Goal: Task Accomplishment & Management: Complete application form

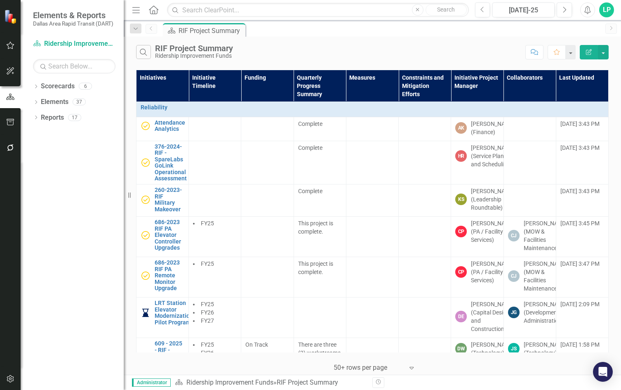
click at [308, 48] on div "Search RIF Project Summary Ridership Improvement Funds" at bounding box center [328, 52] width 385 height 14
click at [79, 185] on div "Dropdown Scorecards 6 Dropdown DART Strategic Plan Security Strategy Ridership …" at bounding box center [72, 235] width 103 height 310
click at [134, 9] on icon "Menu" at bounding box center [136, 9] width 11 height 9
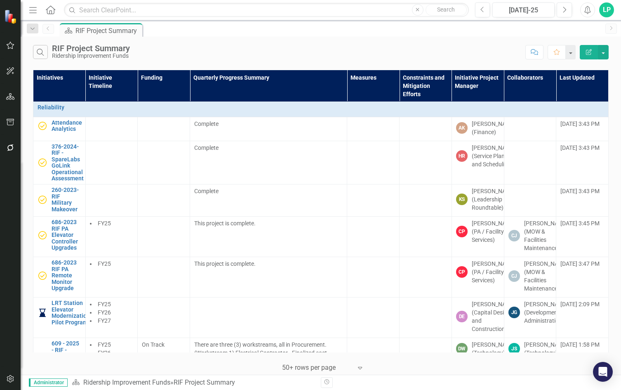
click at [606, 7] on div "LP" at bounding box center [606, 9] width 15 height 15
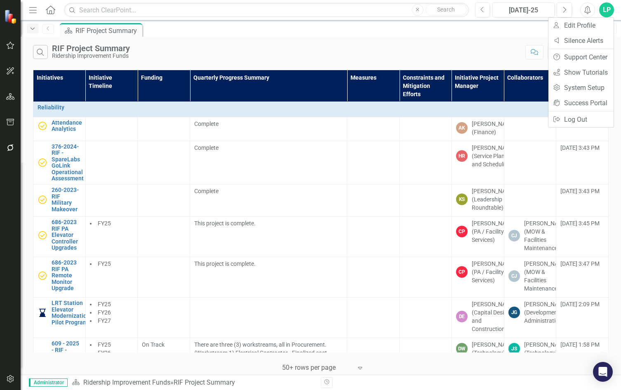
click at [31, 30] on icon "Dropdown" at bounding box center [32, 29] width 7 height 6
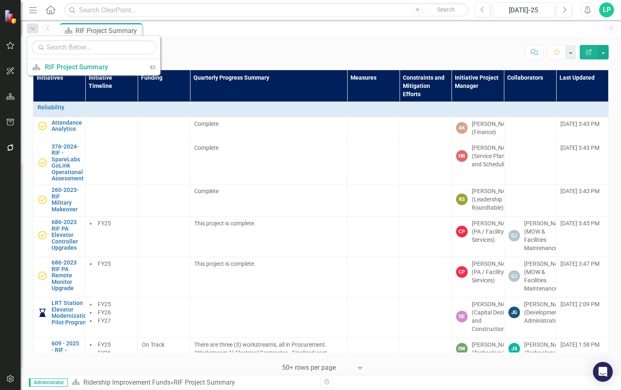
click at [182, 38] on div "Search RIF Project Summary Ridership Improvement Funds Comment Favorite Edit Re…" at bounding box center [321, 50] width 601 height 27
click at [28, 25] on div "Dropdown" at bounding box center [33, 29] width 12 height 10
click at [184, 47] on div "Search RIF Project Summary Ridership Improvement Funds" at bounding box center [277, 52] width 488 height 14
click at [573, 50] on button "button" at bounding box center [570, 52] width 11 height 14
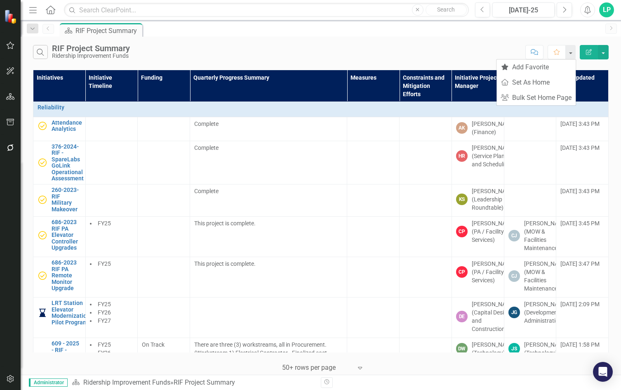
click at [391, 44] on div "Search RIF Project Summary Ridership Improvement Funds Comment Favorite Edit Re…" at bounding box center [321, 50] width 601 height 27
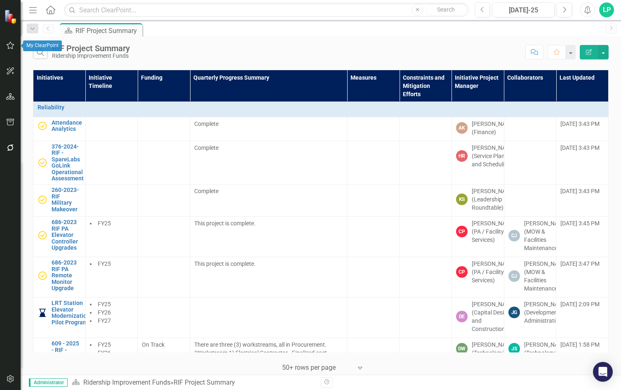
click at [10, 46] on icon "button" at bounding box center [10, 45] width 9 height 7
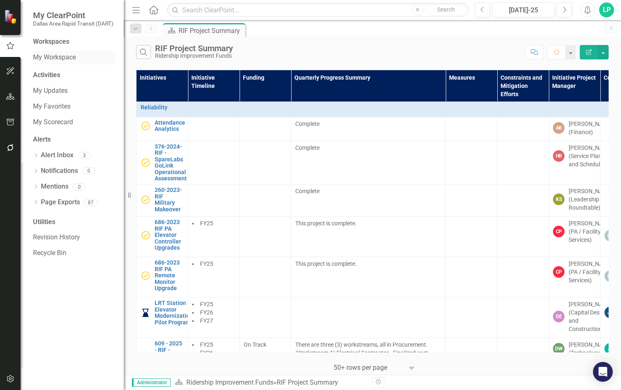
click at [76, 56] on link "My Workspace" at bounding box center [74, 57] width 83 height 9
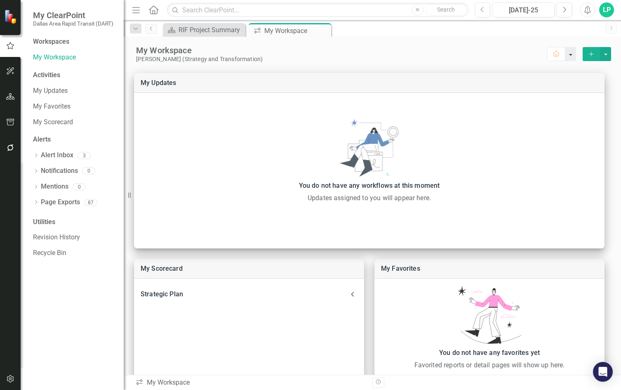
click at [566, 54] on button "button" at bounding box center [571, 54] width 11 height 14
click at [601, 52] on button "select merge strategy" at bounding box center [606, 54] width 11 height 14
click at [8, 70] on icon "button" at bounding box center [10, 71] width 9 height 7
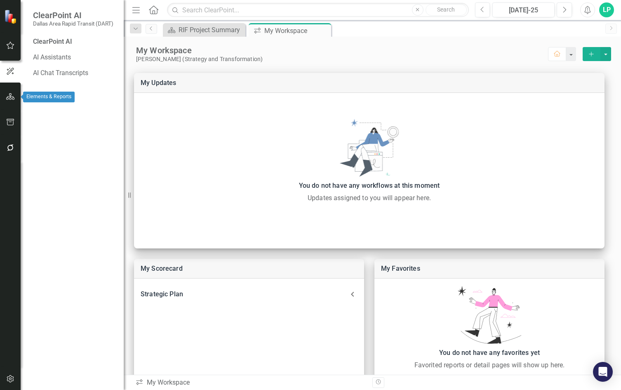
click at [12, 96] on icon "button" at bounding box center [10, 96] width 9 height 7
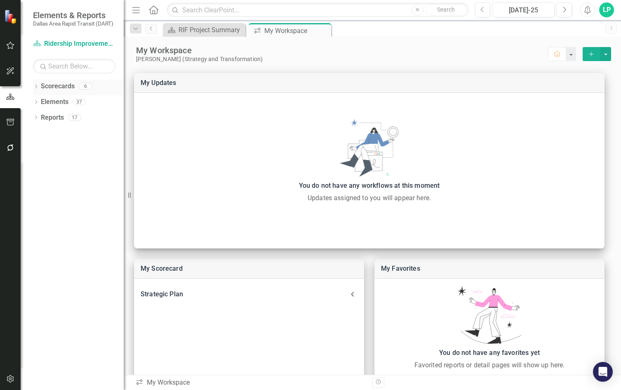
click at [35, 84] on div "Dropdown" at bounding box center [36, 87] width 6 height 7
click at [374, 30] on div "Scorecard RIF Project Summary Close icon.workspace My Workspace Pin Close" at bounding box center [381, 29] width 440 height 13
click at [607, 8] on div "LP" at bounding box center [606, 9] width 15 height 15
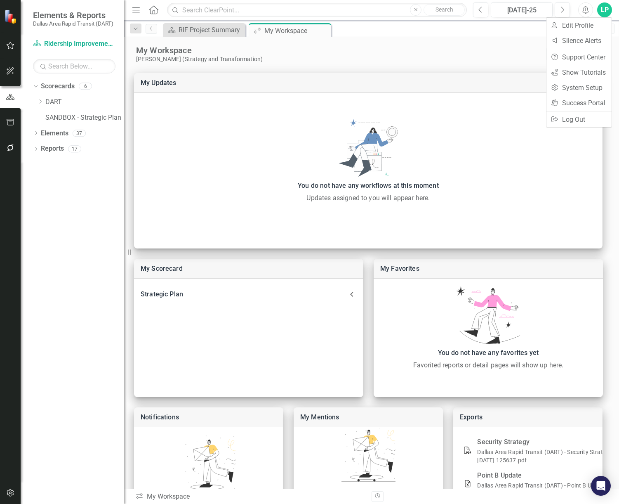
click at [110, 4] on div "Elements & Reports Dallas Area Rapid Transit (DART)" at bounding box center [72, 18] width 103 height 37
click at [586, 51] on icon "Add" at bounding box center [589, 54] width 7 height 6
drag, startPoint x: 371, startPoint y: 47, endPoint x: 371, endPoint y: 42, distance: 5.4
click at [371, 47] on div "My Workspace" at bounding box center [341, 50] width 410 height 11
click at [327, 30] on icon "Close" at bounding box center [323, 30] width 8 height 7
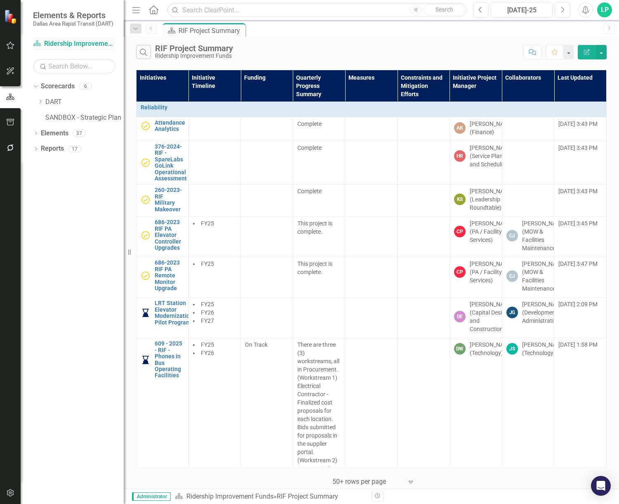
click at [70, 40] on link "Scorecard Ridership Improvement Funds" at bounding box center [74, 43] width 83 height 9
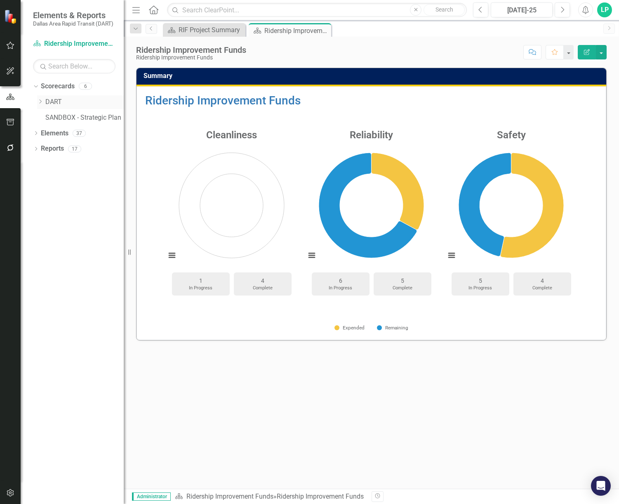
click at [57, 95] on div "Dropdown DART" at bounding box center [80, 102] width 87 height 14
click at [53, 129] on link "Elements" at bounding box center [55, 133] width 28 height 9
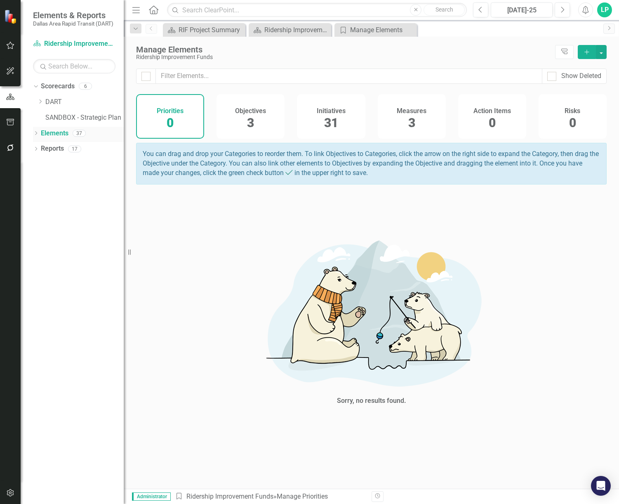
click at [38, 131] on div "Dropdown" at bounding box center [36, 134] width 6 height 7
click at [59, 160] on link "Initiative Initiatives" at bounding box center [65, 164] width 40 height 9
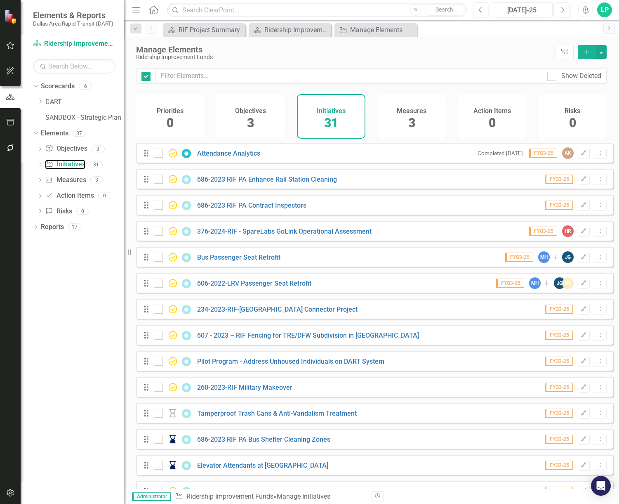
checkbox input "false"
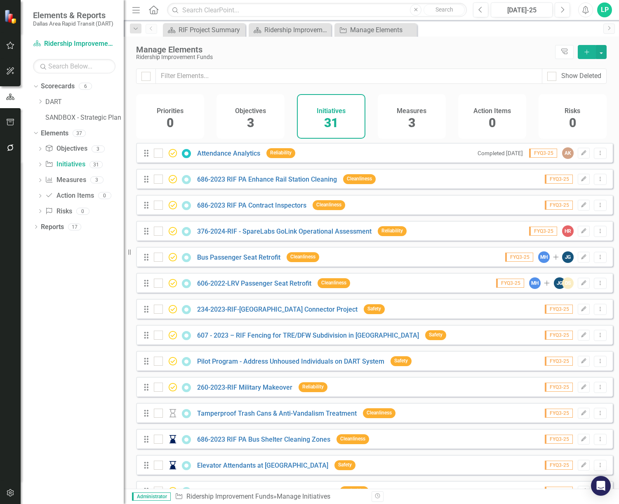
click at [587, 49] on icon "Add" at bounding box center [586, 52] width 7 height 6
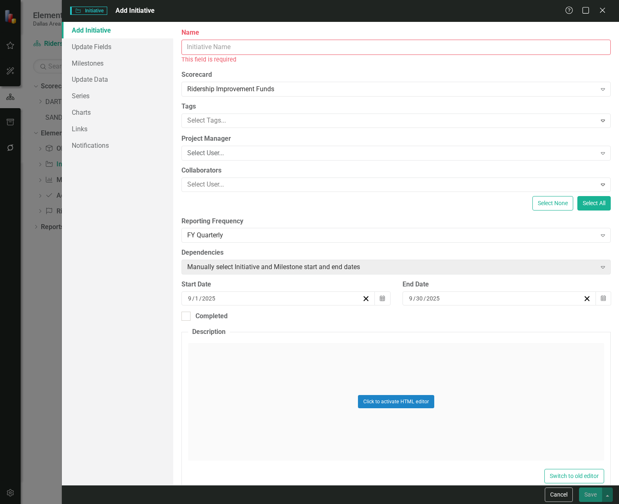
click at [200, 46] on input "Name" at bounding box center [396, 47] width 429 height 15
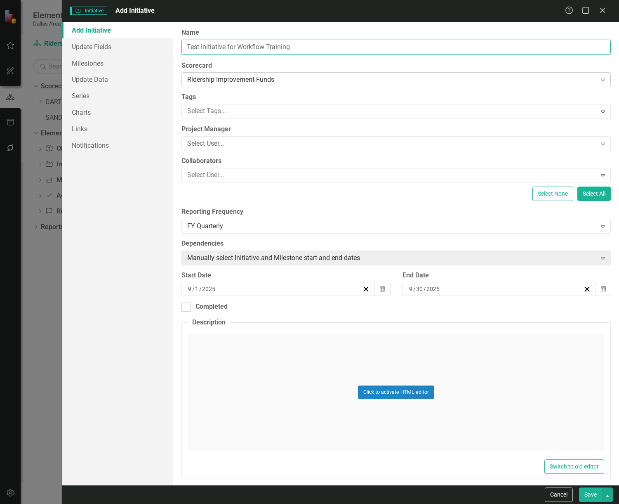
type input "Test Initiative for Workflow Training"
click at [596, 75] on div "Expand" at bounding box center [603, 79] width 15 height 13
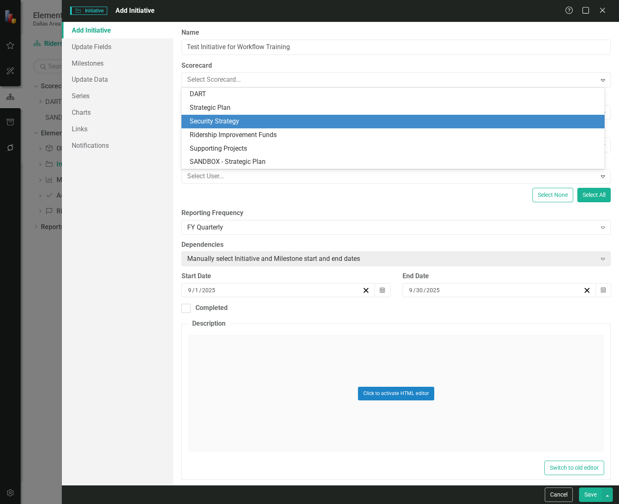
click at [244, 118] on div "Security Strategy" at bounding box center [395, 121] width 410 height 9
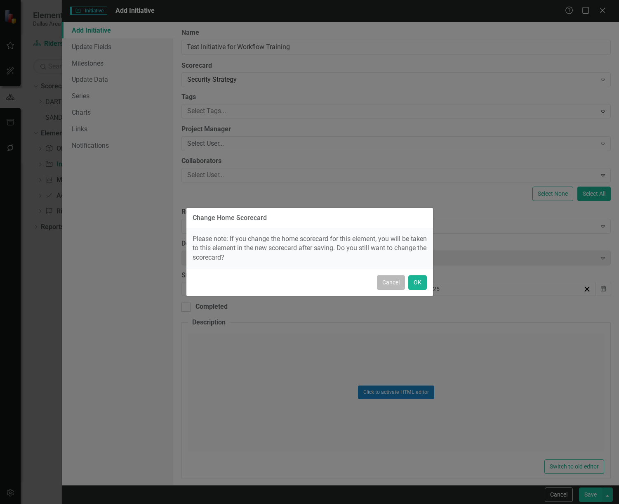
click at [392, 283] on button "Cancel" at bounding box center [391, 282] width 28 height 14
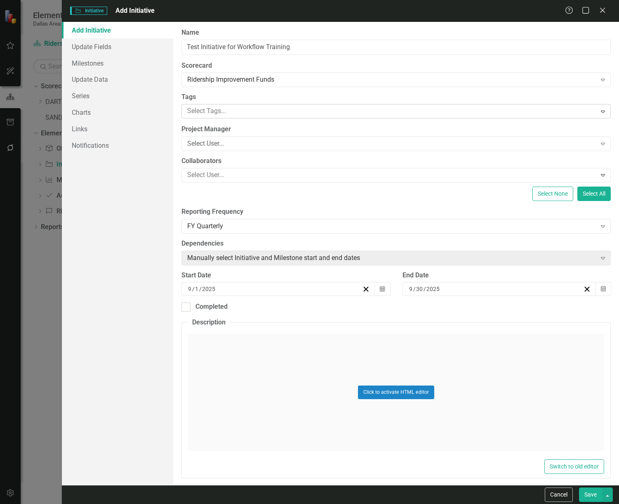
click at [217, 107] on div at bounding box center [390, 111] width 412 height 11
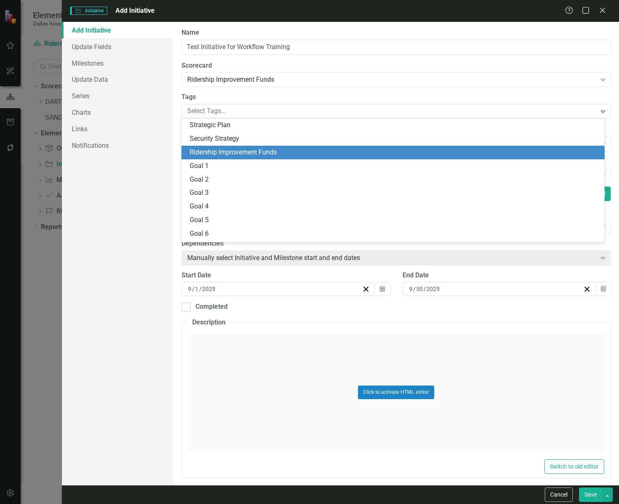
click at [230, 149] on span "Ridership Improvement Funds" at bounding box center [233, 152] width 87 height 8
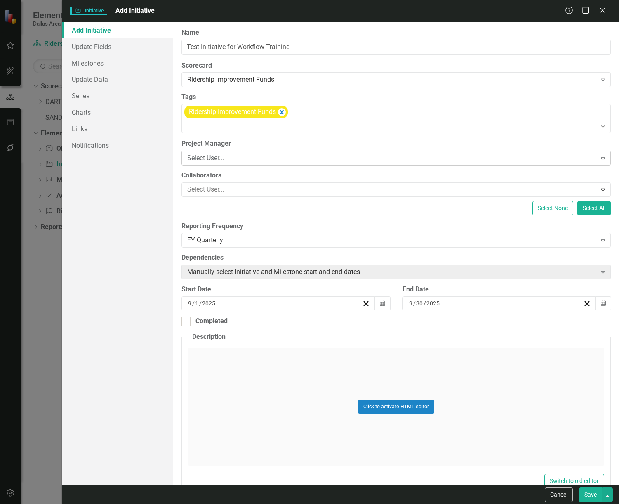
click at [208, 158] on div "Select User..." at bounding box center [391, 157] width 409 height 9
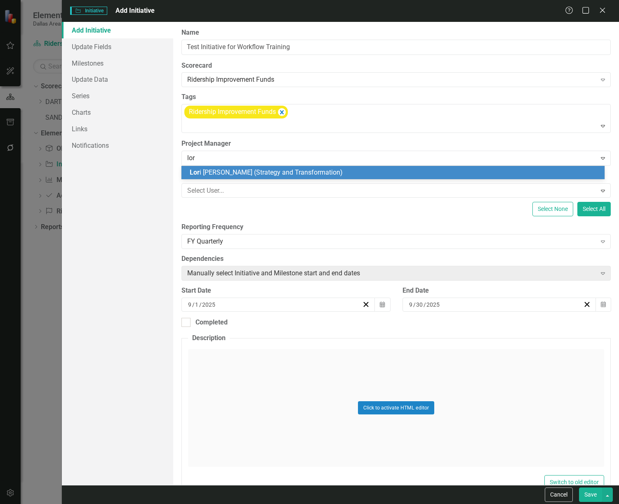
type input "[PERSON_NAME]"
click at [211, 170] on span "[PERSON_NAME] (Strategy and Transformation)" at bounding box center [285, 172] width 190 height 8
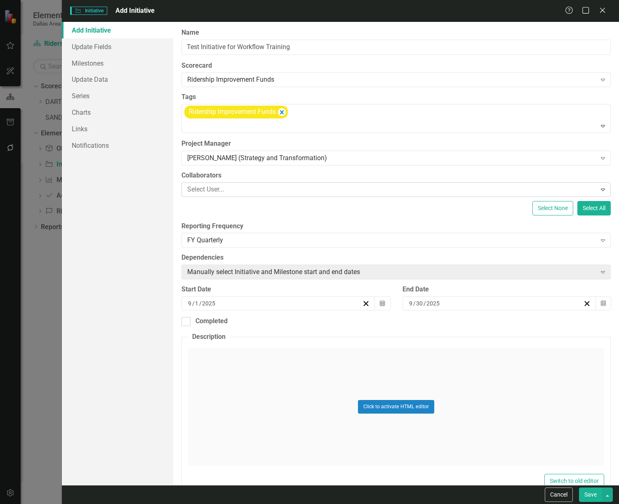
click at [228, 189] on div at bounding box center [390, 189] width 412 height 11
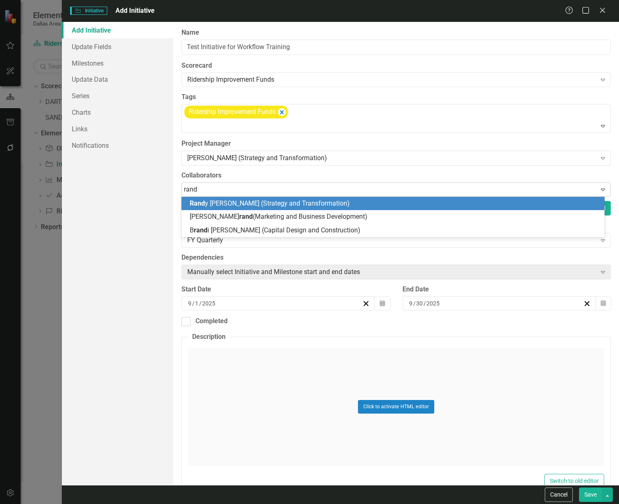
type input "[PERSON_NAME]"
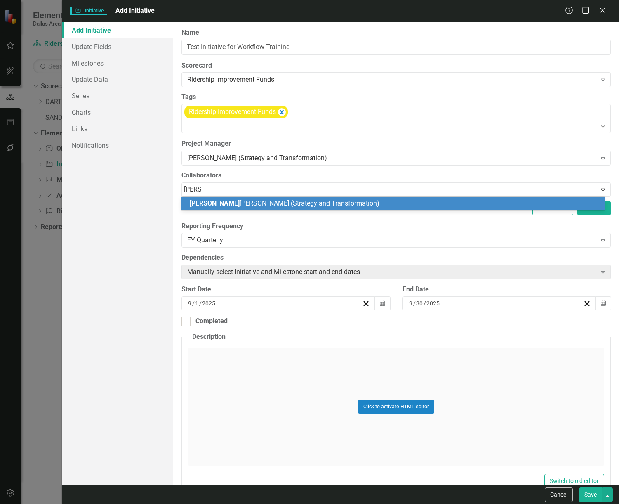
click at [204, 200] on span "[PERSON_NAME]" at bounding box center [215, 203] width 50 height 8
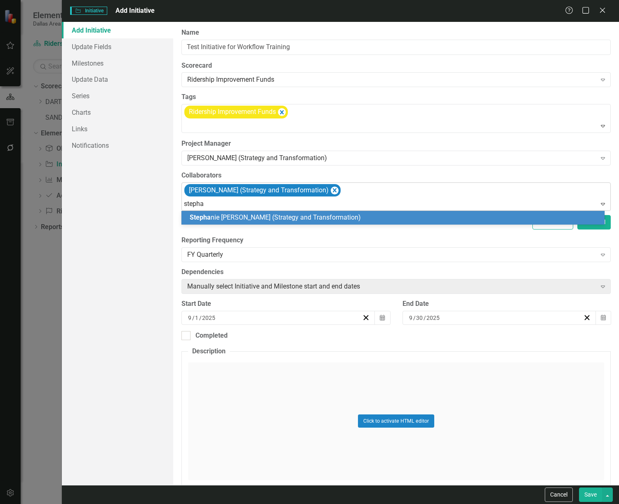
type input "[PERSON_NAME]"
click at [214, 212] on div "[PERSON_NAME] ie [PERSON_NAME] (Strategy and Transformation)" at bounding box center [393, 218] width 423 height 14
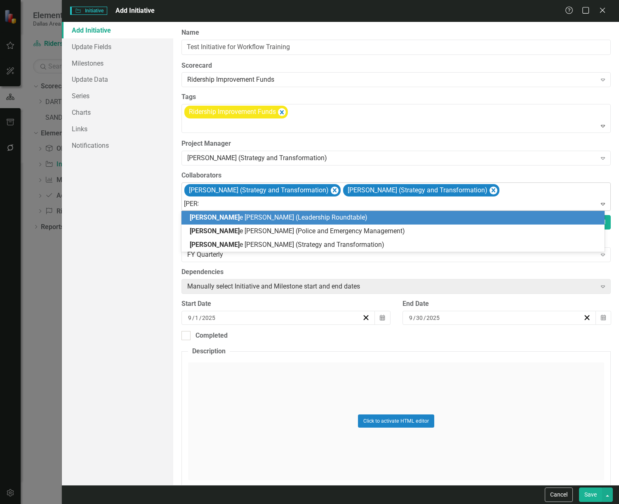
type input "[PERSON_NAME]"
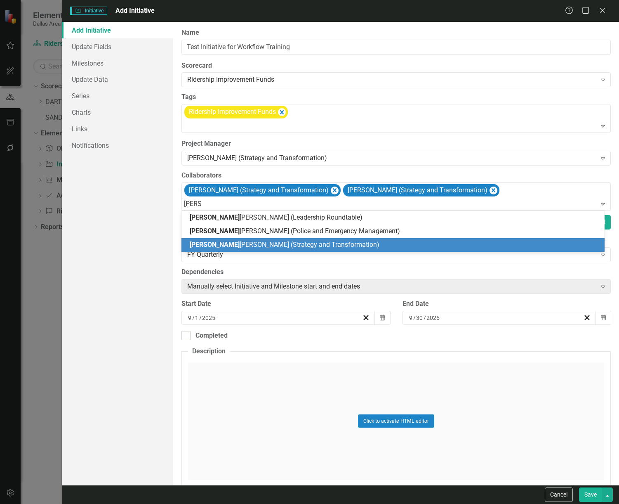
click at [218, 241] on span "[PERSON_NAME] (Strategy and Transformation)" at bounding box center [285, 245] width 190 height 8
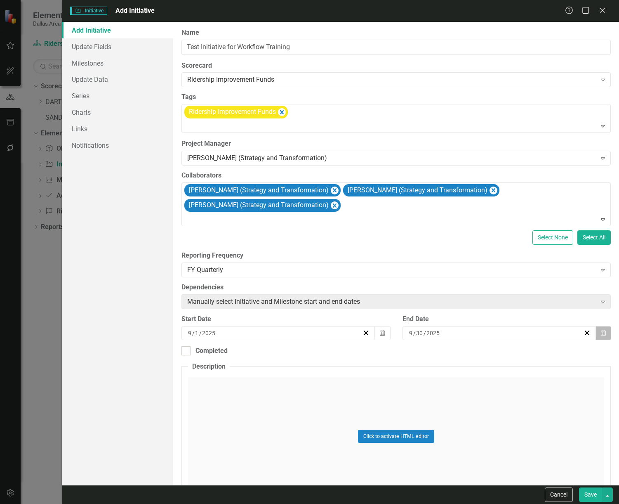
click at [601, 331] on icon "Calendar" at bounding box center [603, 333] width 5 height 6
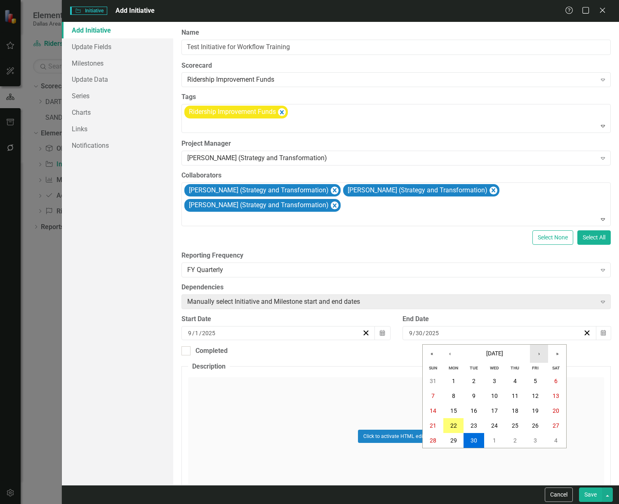
click at [538, 352] on button "›" at bounding box center [539, 353] width 18 height 18
click at [538, 351] on button "›" at bounding box center [539, 353] width 18 height 18
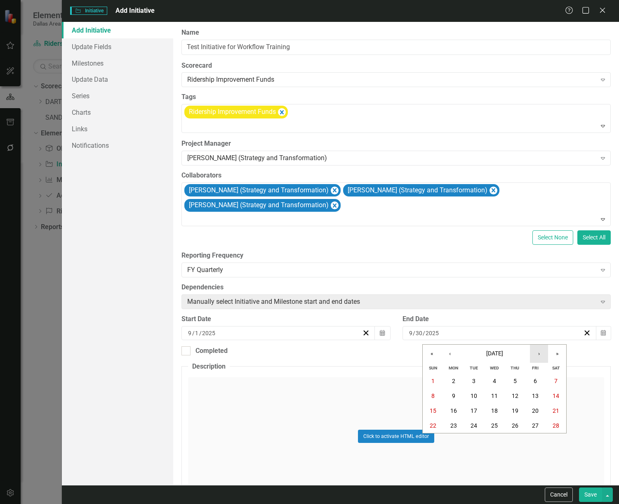
click at [538, 351] on button "›" at bounding box center [539, 353] width 18 height 18
click at [538, 350] on button "›" at bounding box center [539, 353] width 18 height 18
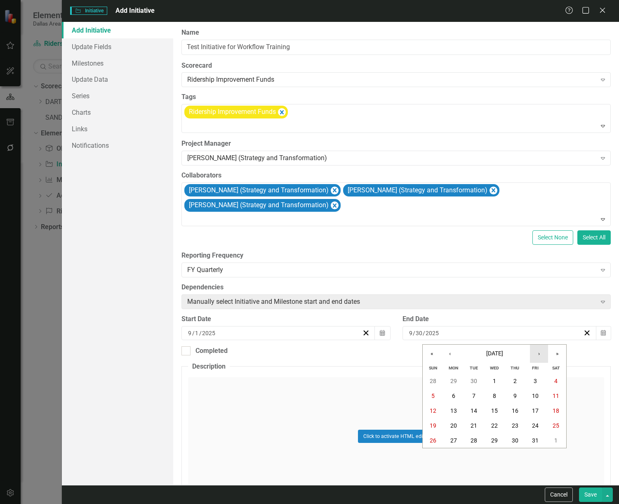
click at [538, 349] on button "›" at bounding box center [539, 353] width 18 height 18
click at [478, 384] on button "1" at bounding box center [474, 380] width 21 height 15
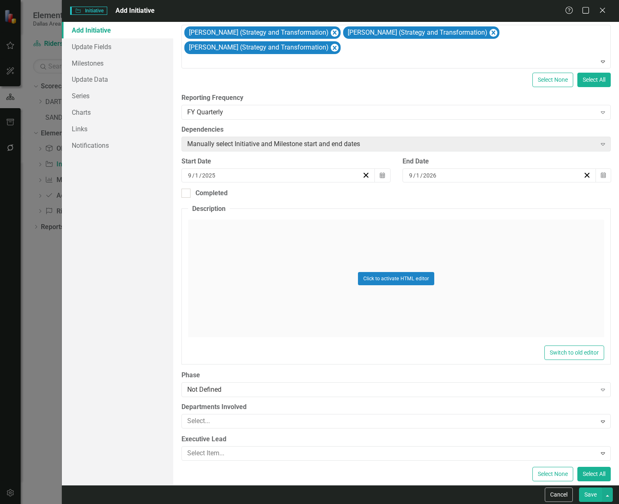
scroll to position [165, 0]
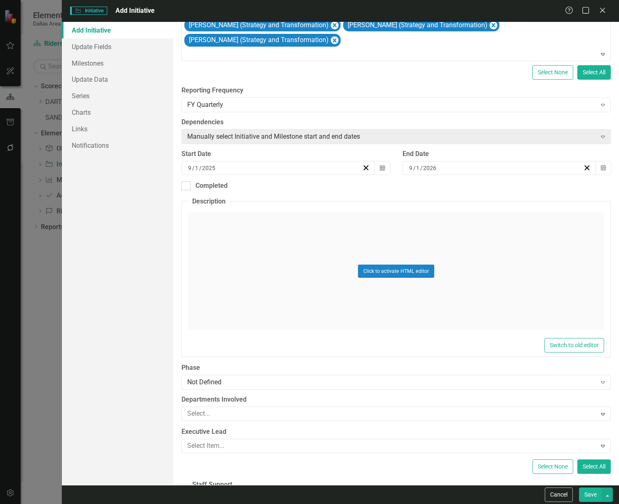
click at [371, 264] on div "Click to activate HTML editor" at bounding box center [396, 271] width 416 height 118
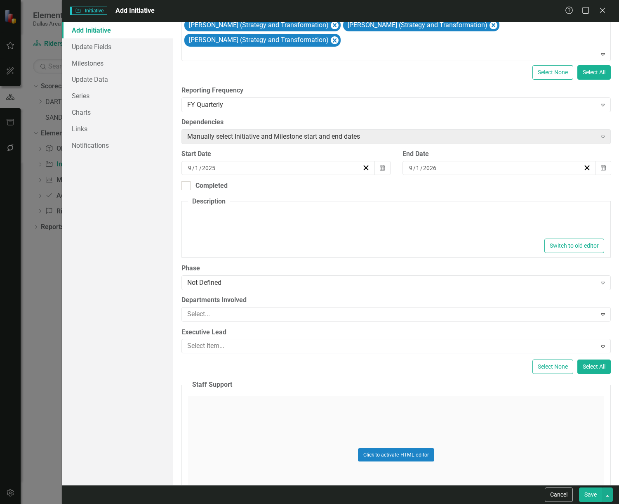
click at [219, 231] on div at bounding box center [396, 223] width 416 height 26
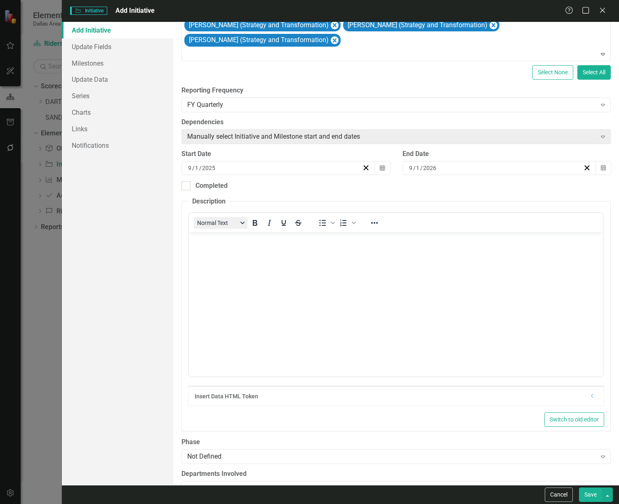
scroll to position [0, 0]
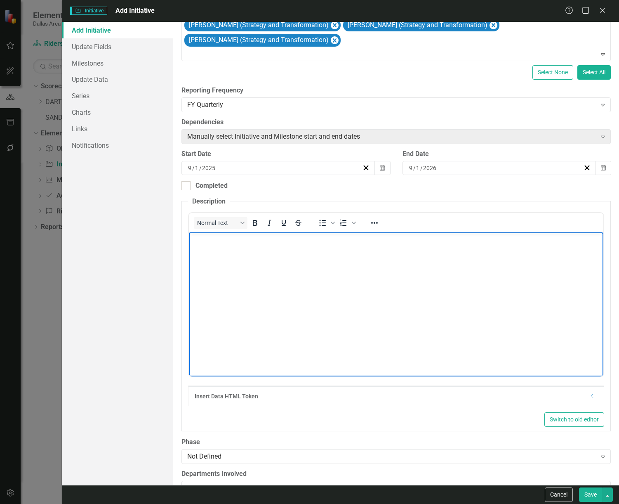
click at [262, 262] on body "Rich Text Area. Press ALT-0 for help." at bounding box center [396, 294] width 415 height 124
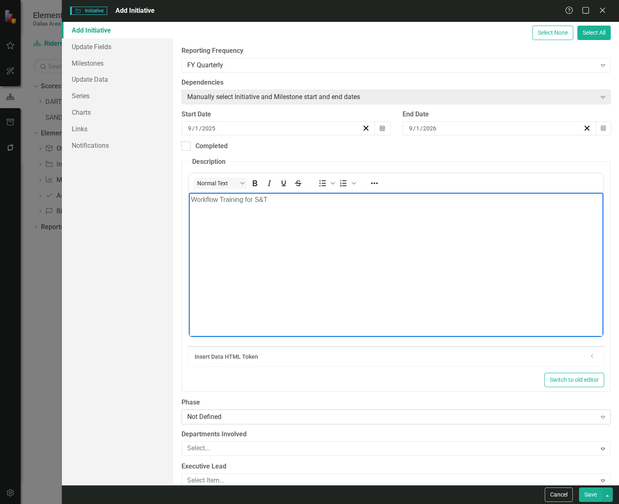
scroll to position [289, 0]
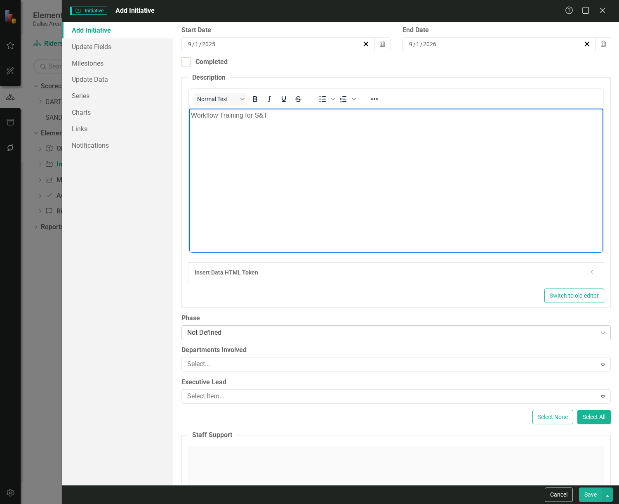
click at [200, 330] on div "Not Defined" at bounding box center [391, 332] width 409 height 9
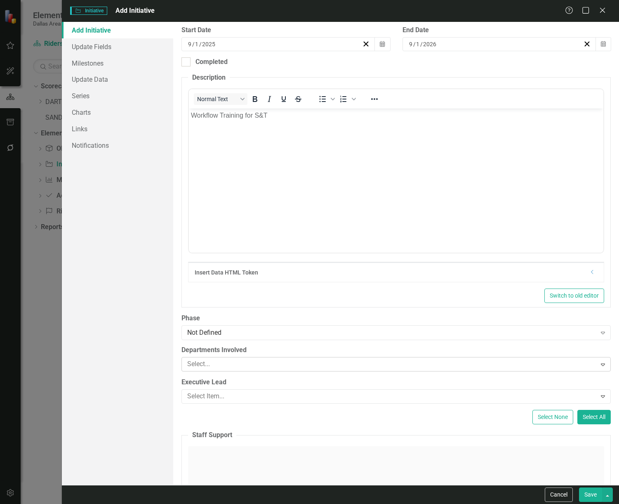
click at [232, 361] on div at bounding box center [390, 364] width 412 height 11
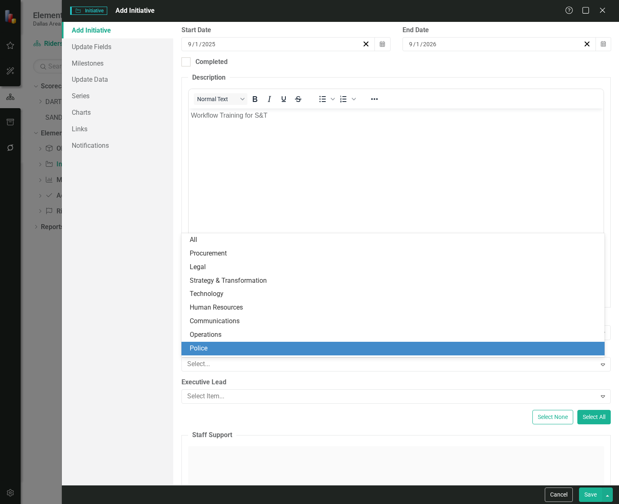
scroll to position [3, 0]
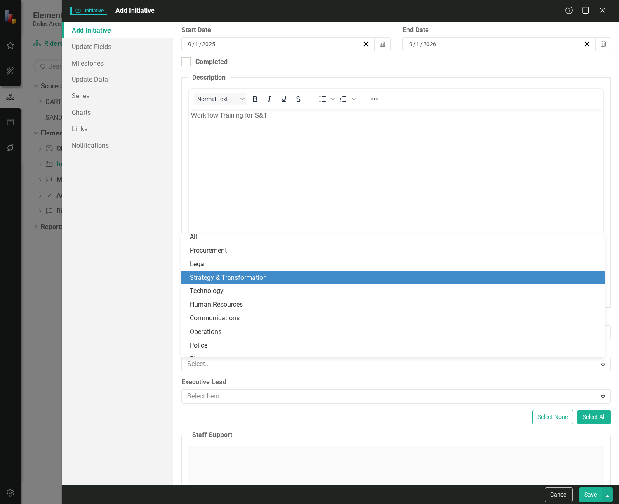
click at [248, 274] on div "Strategy & Transformation" at bounding box center [395, 277] width 410 height 9
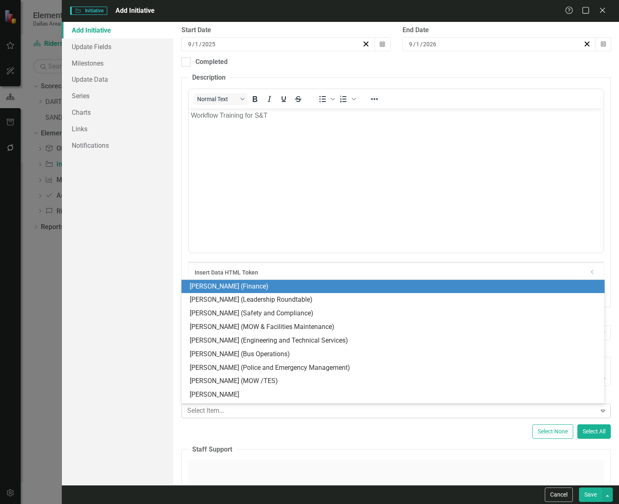
click at [217, 389] on div at bounding box center [390, 410] width 412 height 11
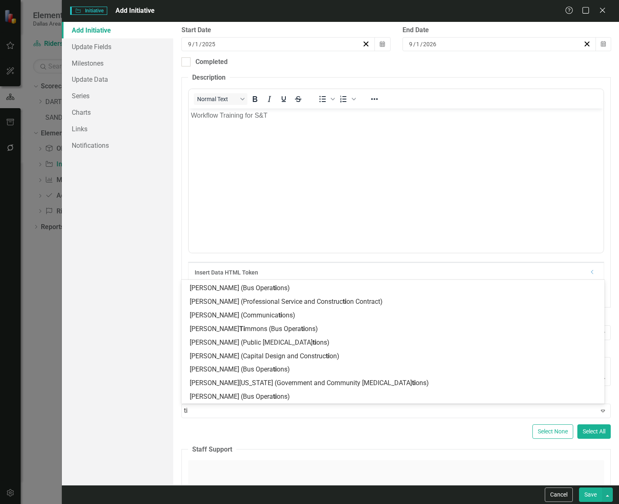
scroll to position [382, 0]
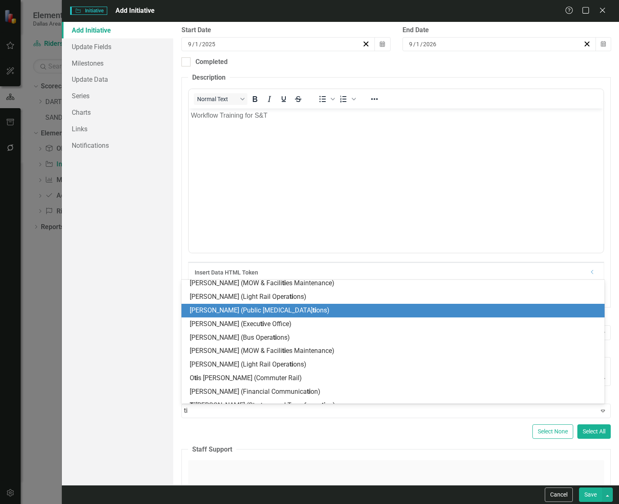
type input "tin"
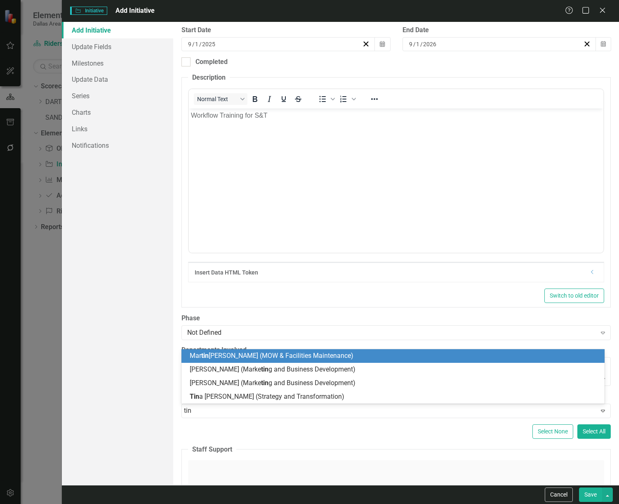
scroll to position [0, 0]
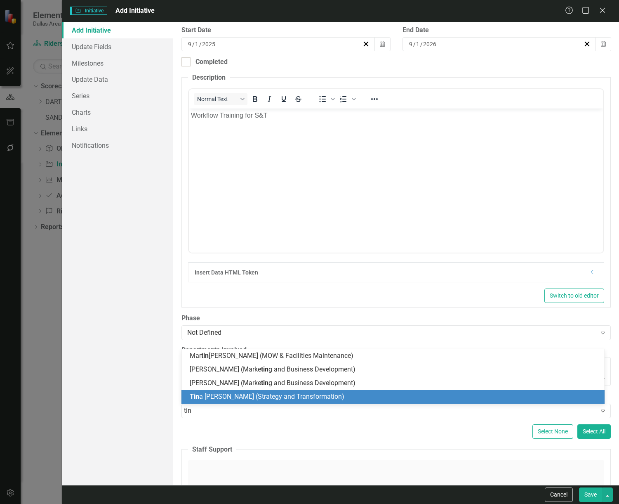
click at [224, 389] on div "Tin a [PERSON_NAME] (Strategy and Transformation)" at bounding box center [393, 397] width 423 height 14
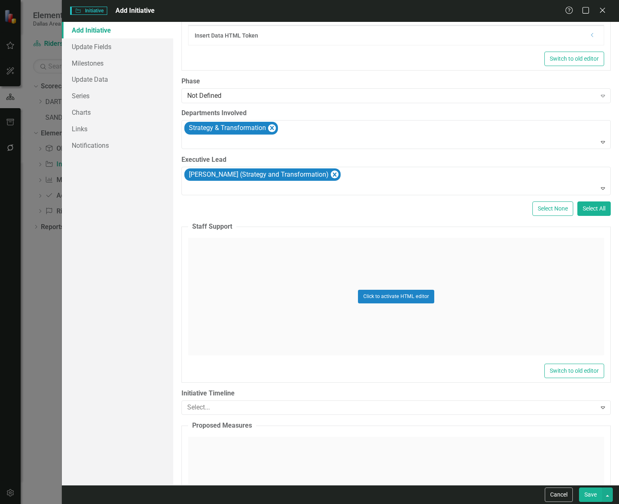
scroll to position [578, 0]
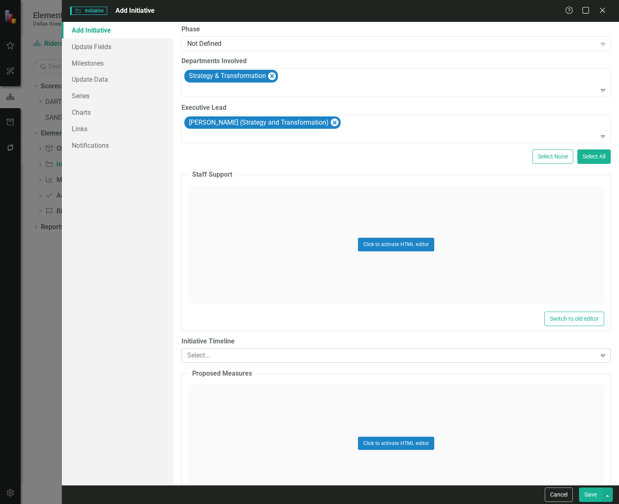
click at [208, 353] on div at bounding box center [390, 355] width 412 height 11
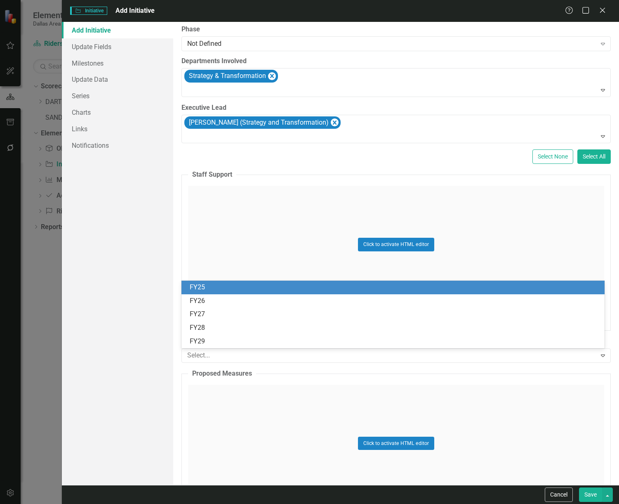
click at [217, 284] on div "FY25" at bounding box center [395, 287] width 410 height 9
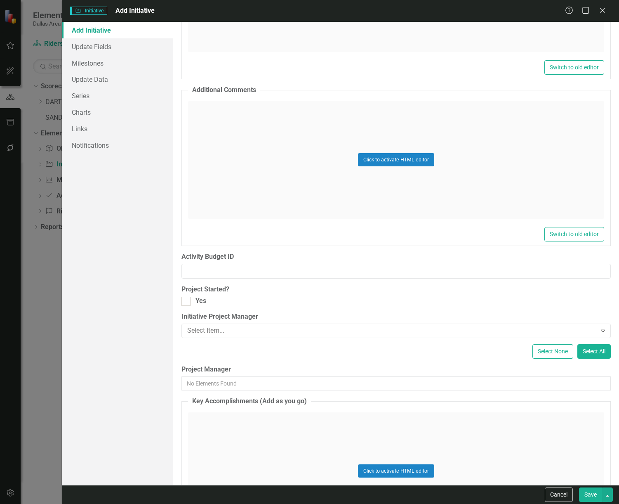
scroll to position [1733, 0]
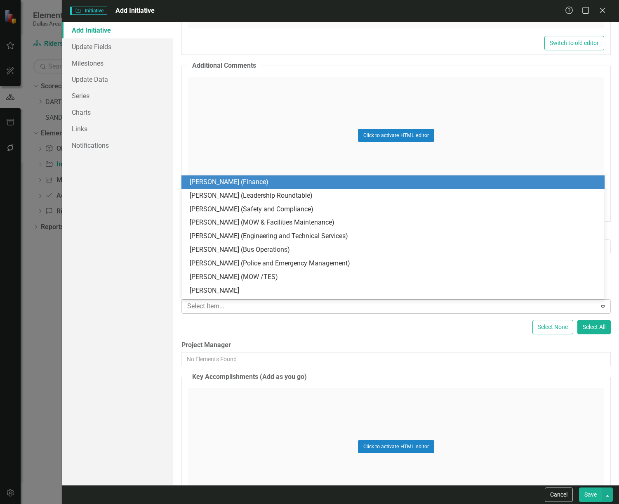
click at [198, 301] on div at bounding box center [390, 306] width 412 height 11
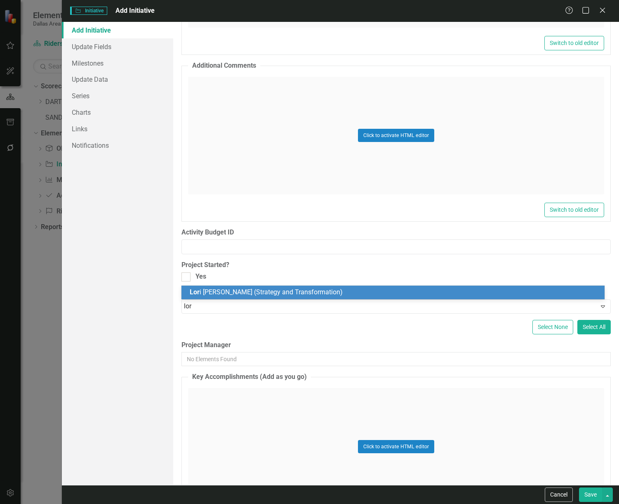
scroll to position [0, 0]
type input "[PERSON_NAME]"
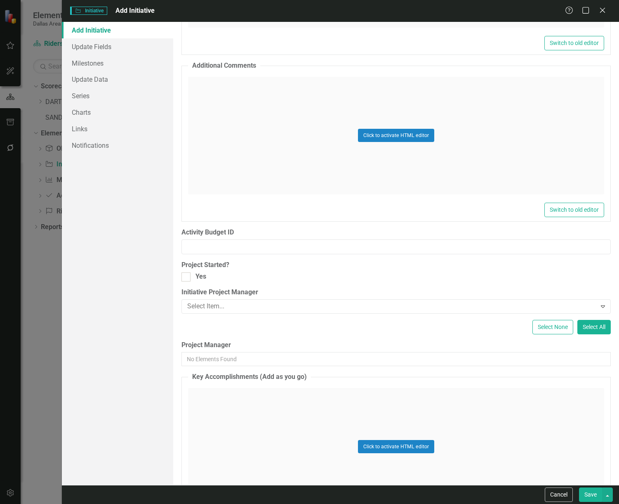
click at [208, 284] on div "ClearPoint Can Do More! How ClearPoint Can Help Close Enterprise plans can auto…" at bounding box center [396, 253] width 446 height 463
click at [210, 304] on div at bounding box center [390, 306] width 412 height 11
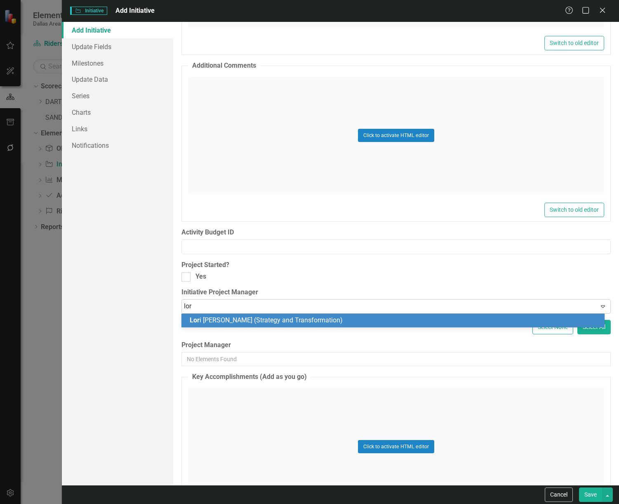
type input "[PERSON_NAME]"
click at [204, 319] on span "[PERSON_NAME] (Strategy and Transformation)" at bounding box center [285, 320] width 190 height 8
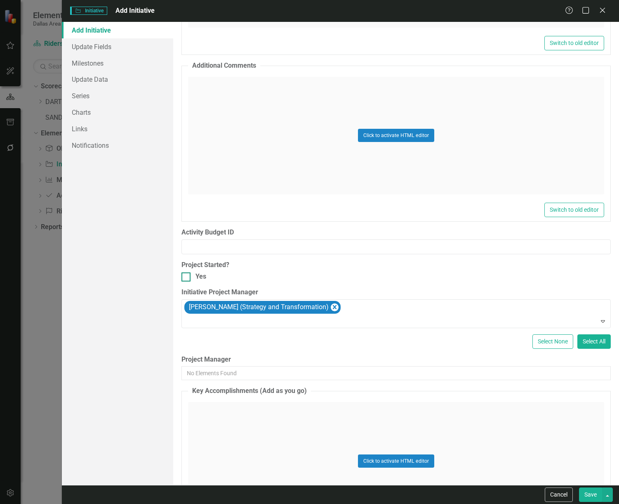
click at [189, 279] on div at bounding box center [186, 276] width 9 height 9
click at [187, 278] on input "Yes" at bounding box center [184, 274] width 5 height 5
checkbox input "true"
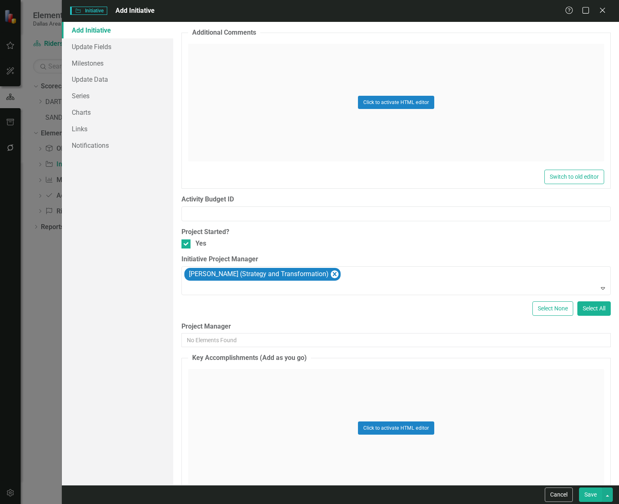
scroll to position [1815, 0]
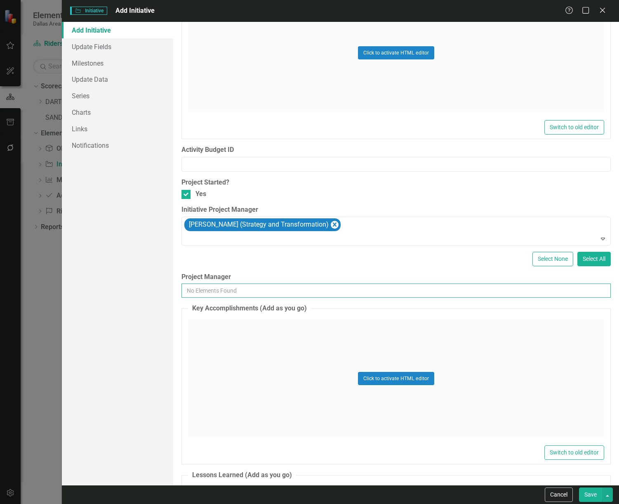
click at [224, 293] on input "Project Manager" at bounding box center [396, 290] width 429 height 14
drag, startPoint x: 351, startPoint y: 261, endPoint x: 357, endPoint y: 255, distance: 8.5
click at [352, 260] on div "Select None Select All" at bounding box center [396, 259] width 429 height 14
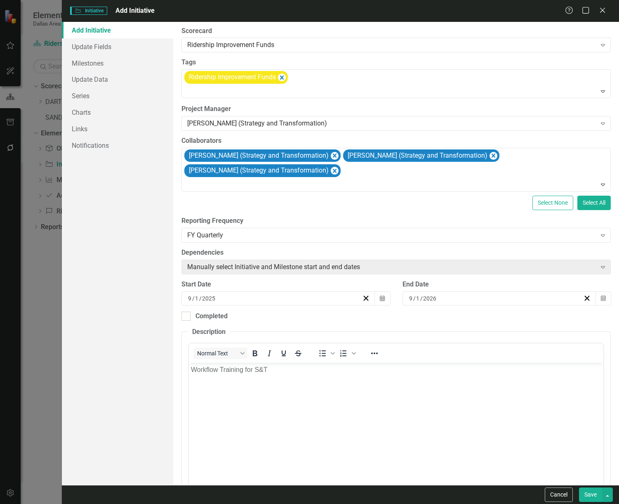
scroll to position [0, 0]
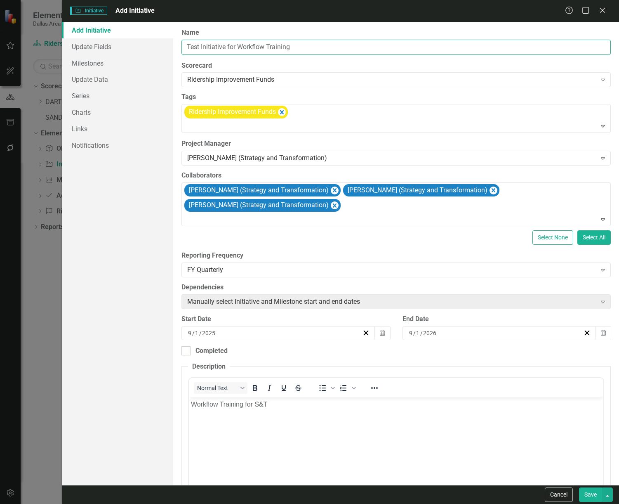
drag, startPoint x: 300, startPoint y: 47, endPoint x: 175, endPoint y: 42, distance: 125.1
click at [175, 42] on div "ClearPoint Can Do More! How ClearPoint Can Help Close Enterprise plans can auto…" at bounding box center [396, 253] width 446 height 463
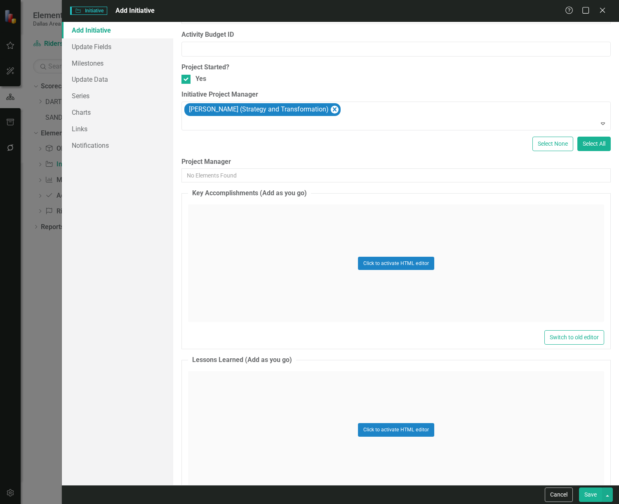
scroll to position [1974, 0]
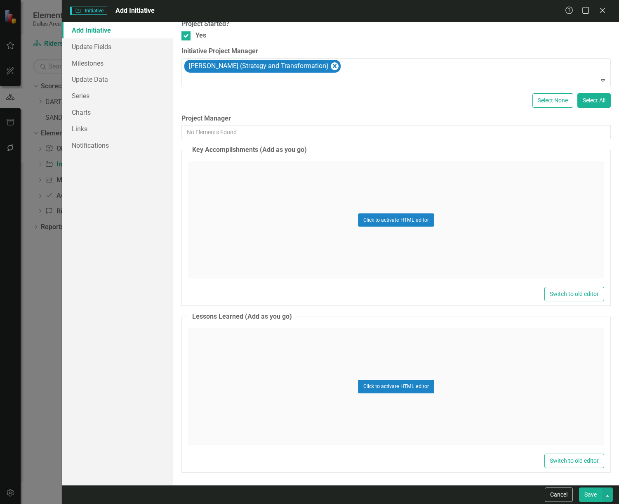
click at [593, 389] on button "Save" at bounding box center [590, 494] width 23 height 14
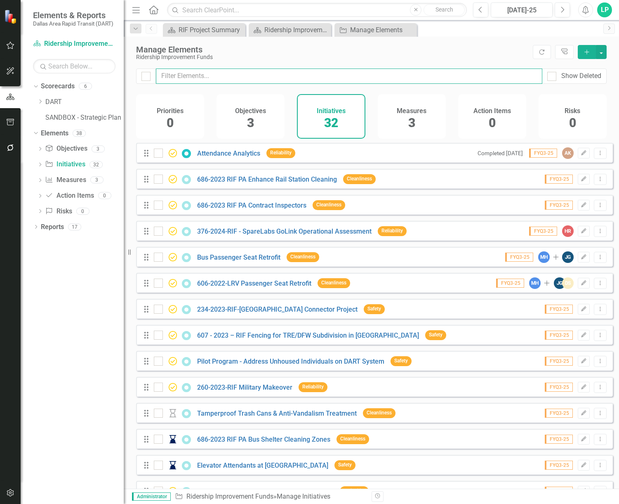
click at [186, 75] on input "text" at bounding box center [349, 75] width 387 height 15
type input "l"
checkbox input "false"
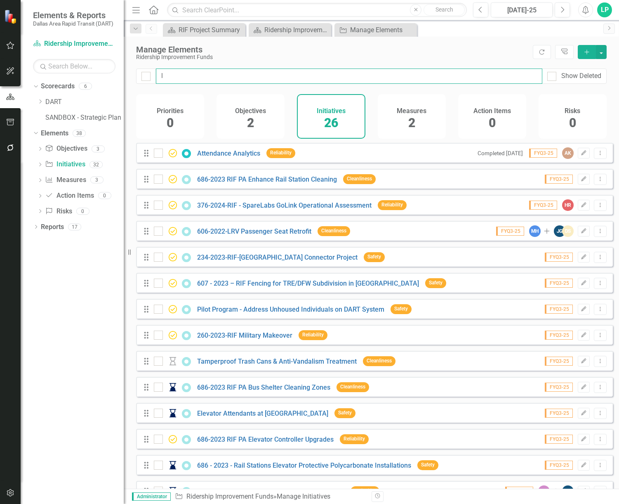
type input "lo"
checkbox input "false"
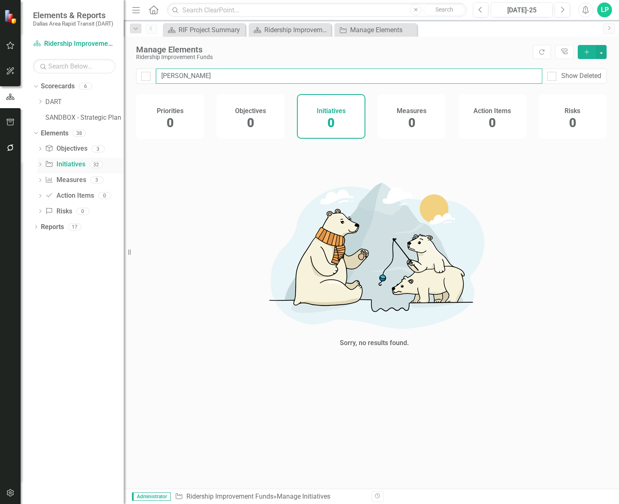
type input "[PERSON_NAME]"
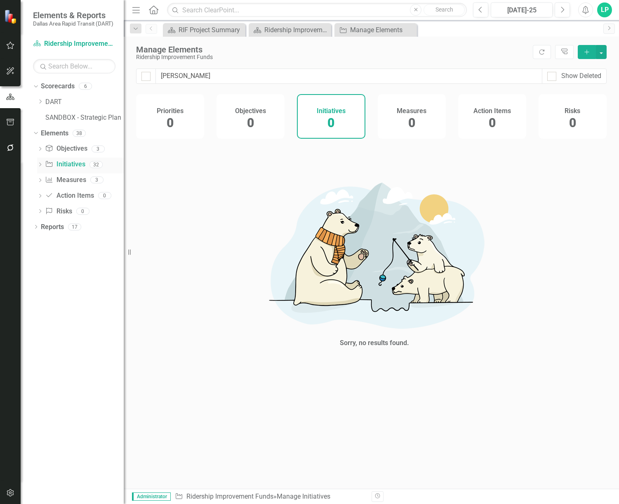
click at [73, 160] on link "Initiative Initiatives" at bounding box center [65, 164] width 40 height 9
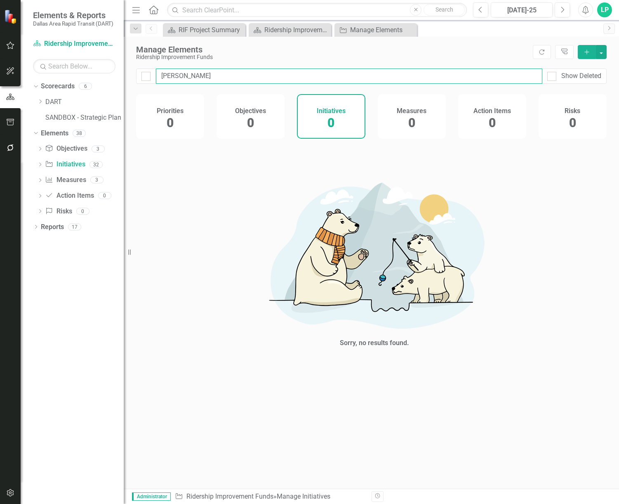
drag, startPoint x: 186, startPoint y: 77, endPoint x: 141, endPoint y: 71, distance: 45.7
click at [141, 71] on div "[PERSON_NAME] Show Deleted" at bounding box center [371, 75] width 471 height 15
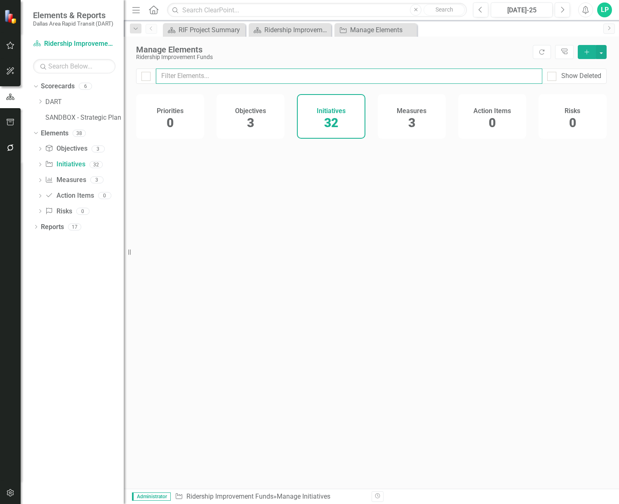
checkbox input "false"
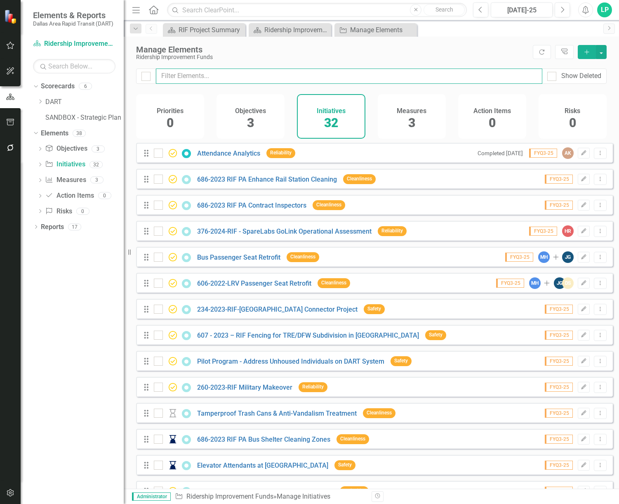
click at [204, 77] on input "text" at bounding box center [349, 75] width 387 height 15
type input "W"
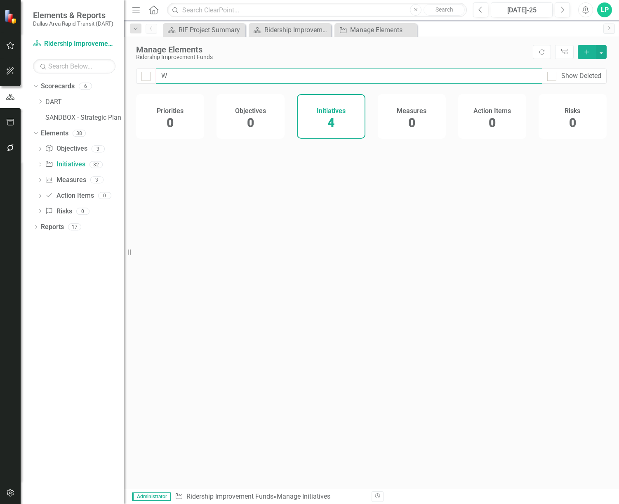
checkbox input "false"
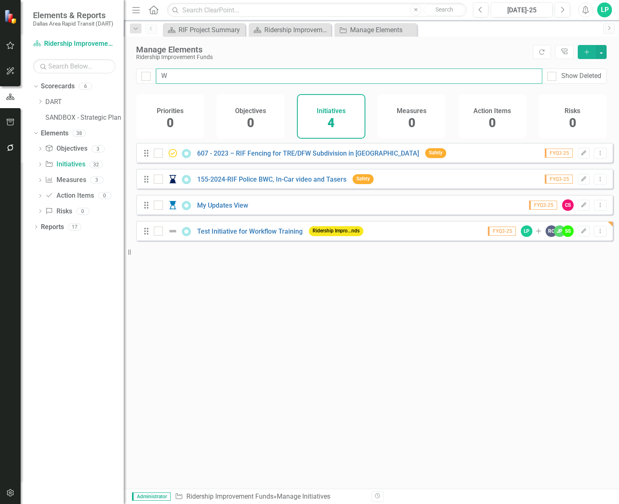
type input "Wo"
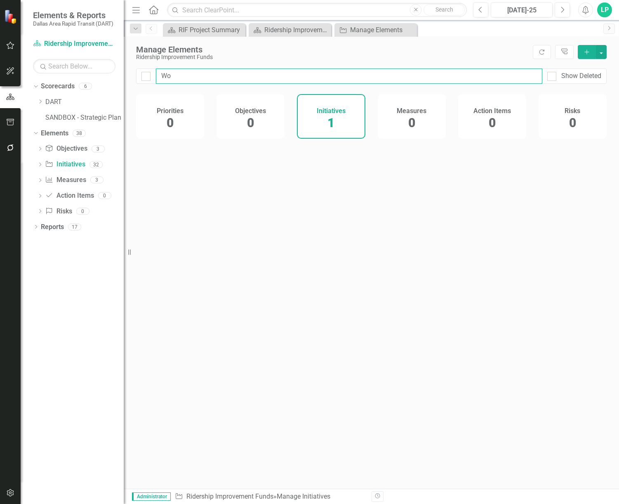
checkbox input "false"
type input "Wor"
checkbox input "false"
type input "Work"
checkbox input "false"
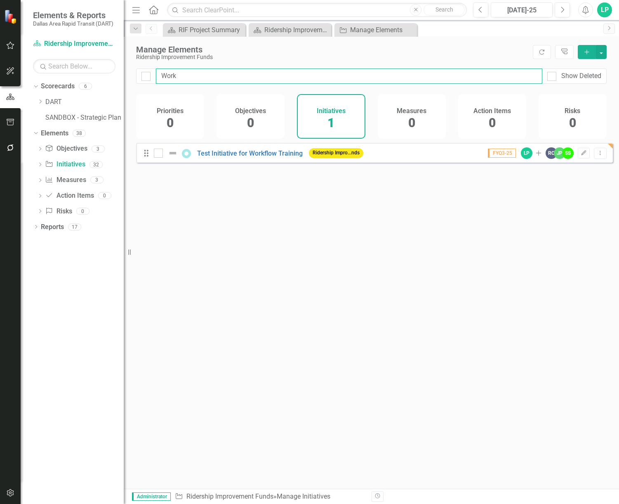
type input "Workf"
checkbox input "false"
type input "Workfl"
checkbox input "false"
type input "Workflo"
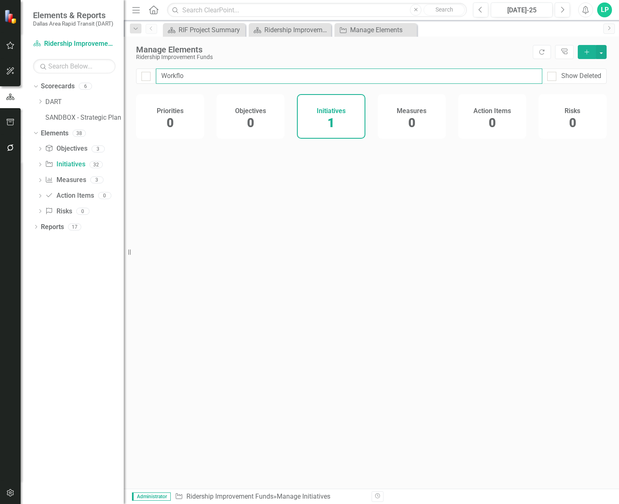
checkbox input "false"
type input "Workflow"
checkbox input "false"
type input "Workflow"
